Goal: Task Accomplishment & Management: Manage account settings

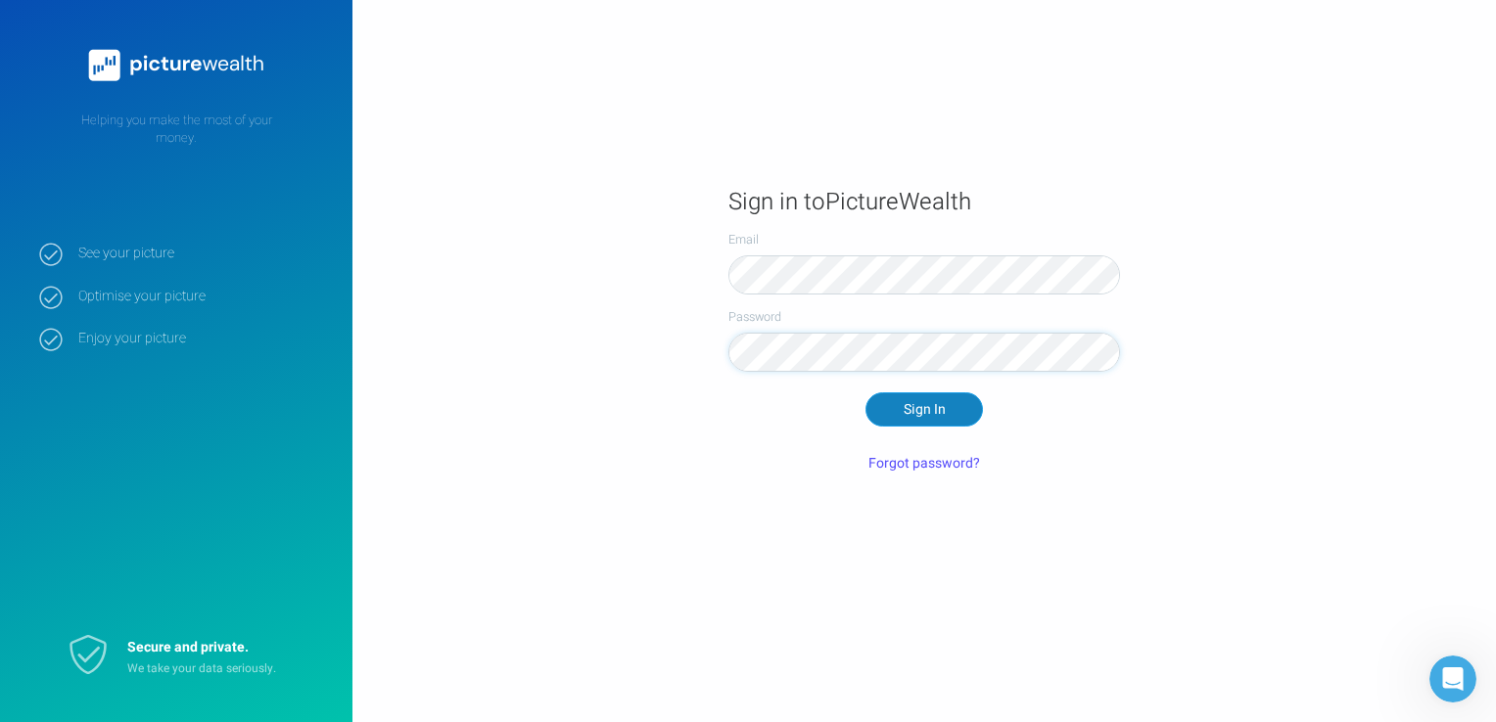
click at [896, 399] on button "Sign In" at bounding box center [923, 409] width 117 height 33
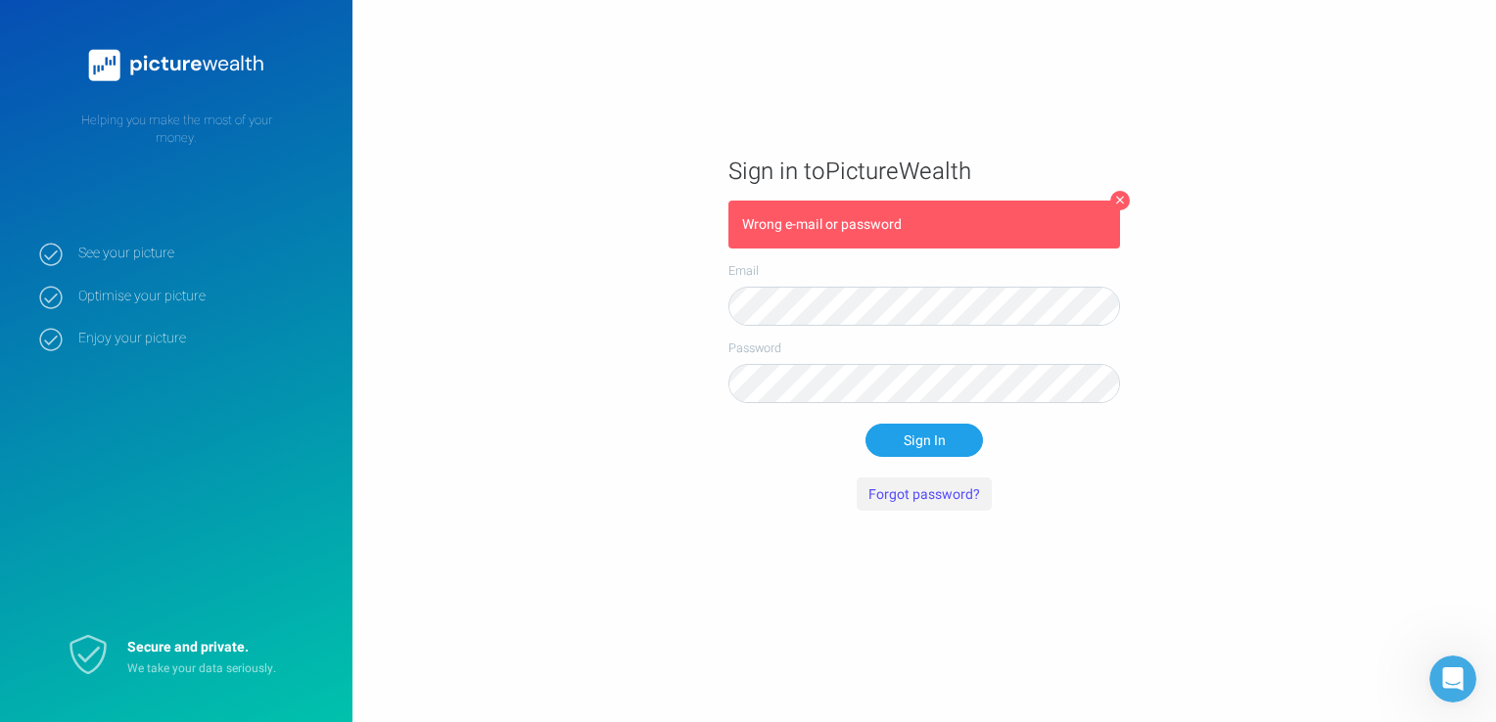
click at [917, 497] on button "Forgot password?" at bounding box center [923, 494] width 135 height 33
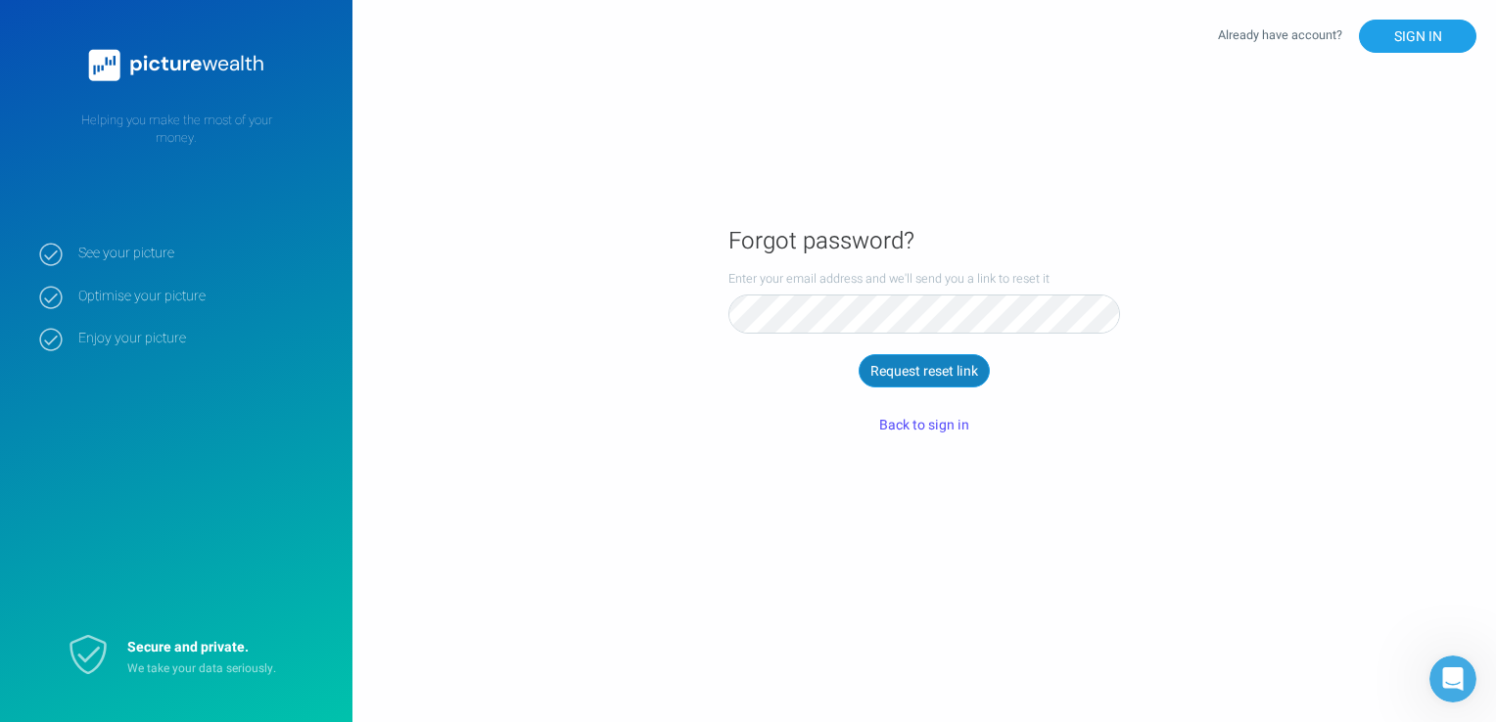
click at [944, 376] on button "Request reset link" at bounding box center [923, 370] width 131 height 33
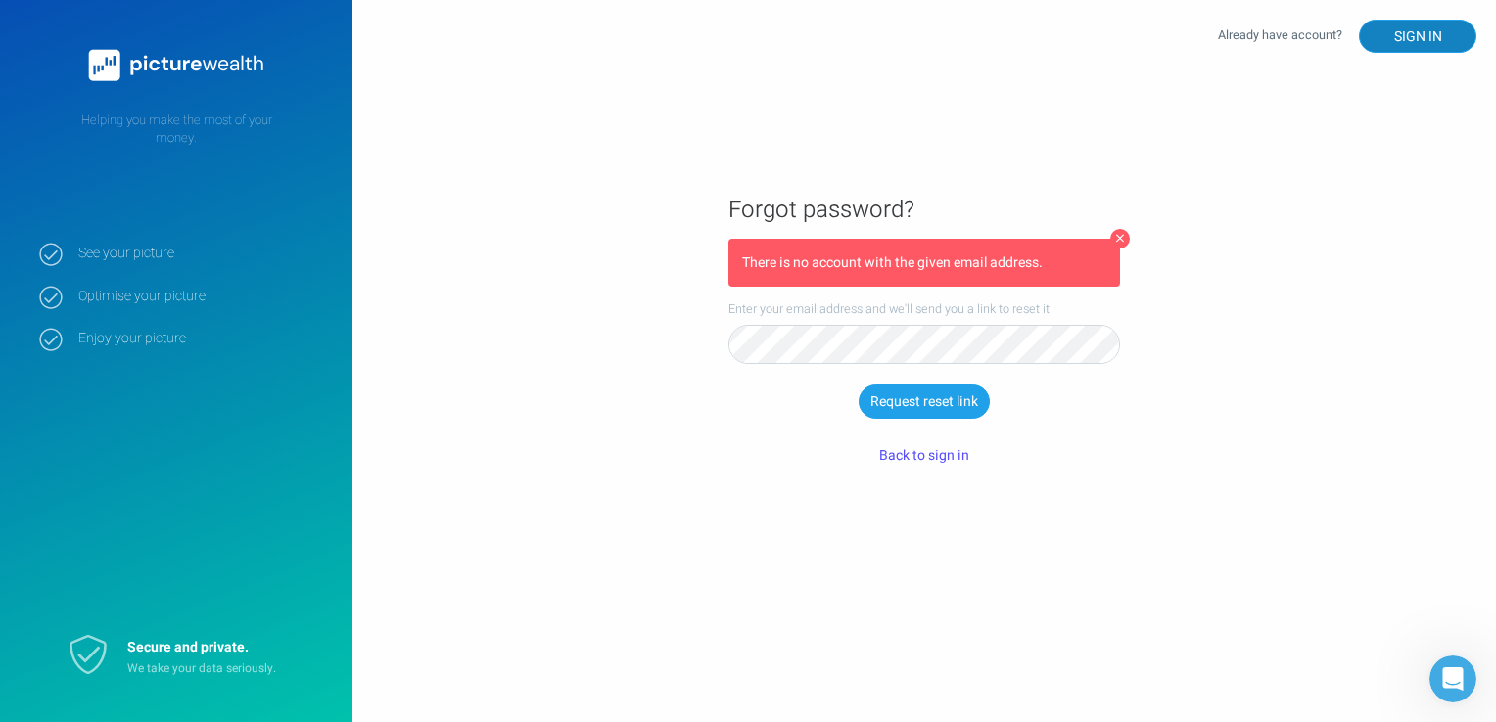
click at [1390, 35] on button "SIGN IN" at bounding box center [1417, 36] width 117 height 33
